Goal: Task Accomplishment & Management: Use online tool/utility

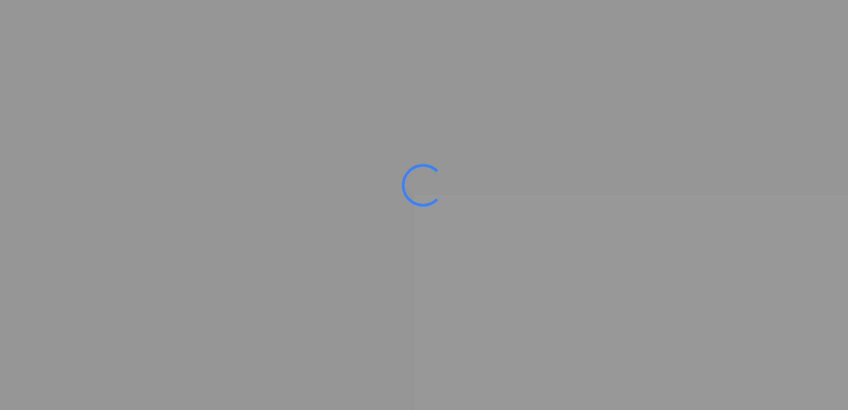
drag, startPoint x: 0, startPoint y: 0, endPoint x: 366, endPoint y: 92, distance: 376.9
click at [366, 92] on ms-splash-screen at bounding box center [424, 205] width 848 height 410
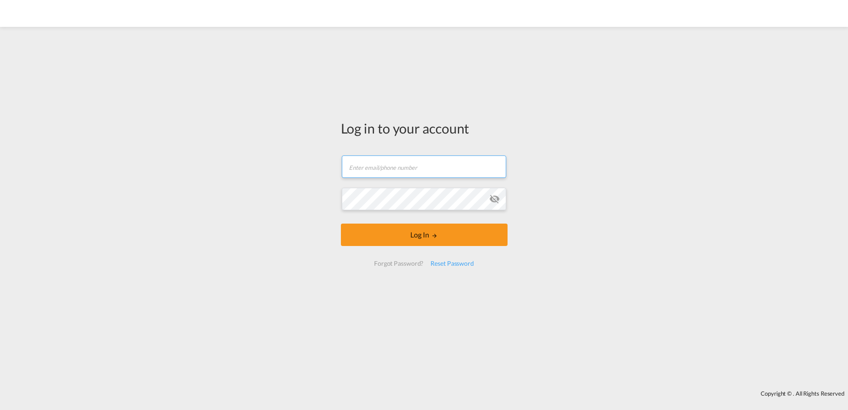
type input "[PERSON_NAME][EMAIL_ADDRESS][PERSON_NAME][DOMAIN_NAME]"
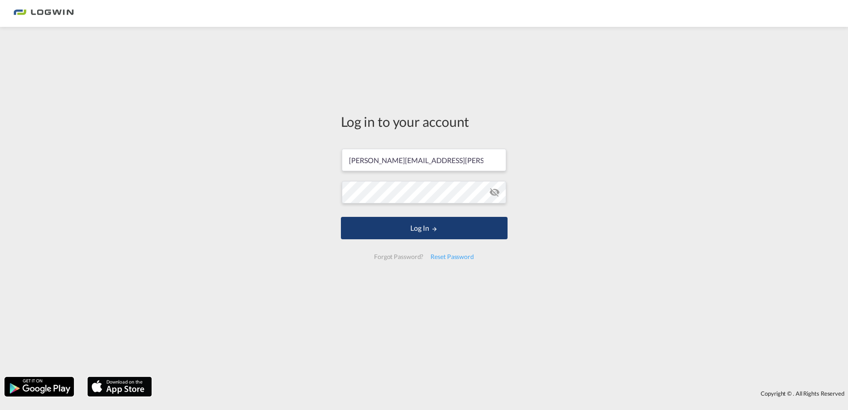
click at [450, 232] on button "Log In" at bounding box center [424, 228] width 167 height 22
